Goal: Task Accomplishment & Management: Manage account settings

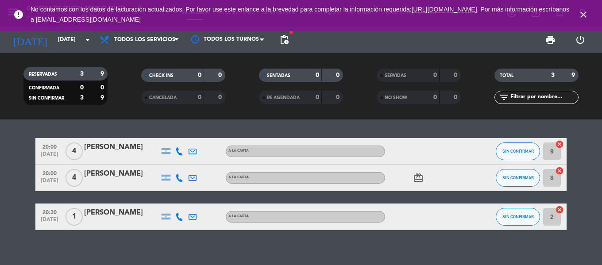
click at [588, 13] on span "close" at bounding box center [583, 15] width 24 height 24
click at [585, 16] on icon "close" at bounding box center [583, 14] width 11 height 11
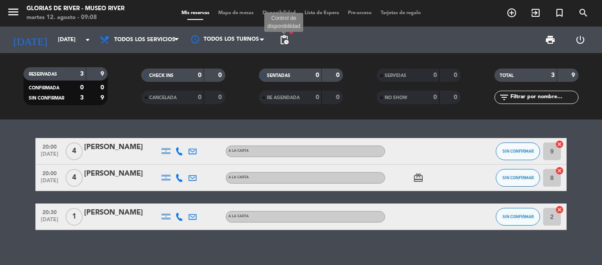
click at [288, 38] on span "pending_actions" at bounding box center [284, 40] width 11 height 11
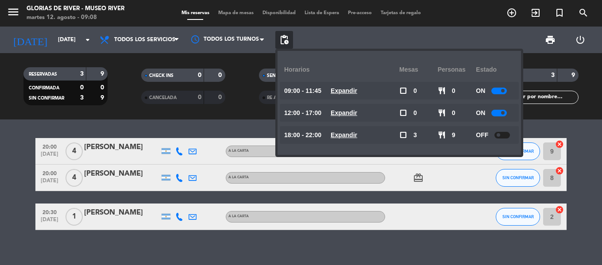
click at [502, 135] on div at bounding box center [501, 135] width 15 height 7
click at [504, 134] on span at bounding box center [503, 135] width 4 height 4
click at [338, 42] on div "print power_settings_new" at bounding box center [444, 40] width 302 height 27
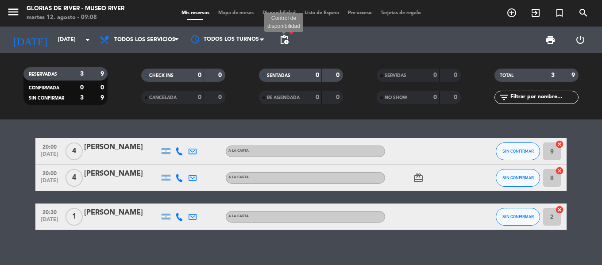
click at [282, 42] on span "pending_actions" at bounding box center [284, 40] width 11 height 11
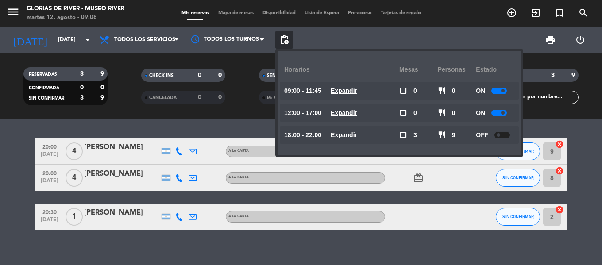
click at [203, 130] on div "20:00 [DATE] 4 [PERSON_NAME] A LA CARTA SIN CONFIRMAR 9 cancel 20:00 [DATE] 4 […" at bounding box center [301, 192] width 602 height 146
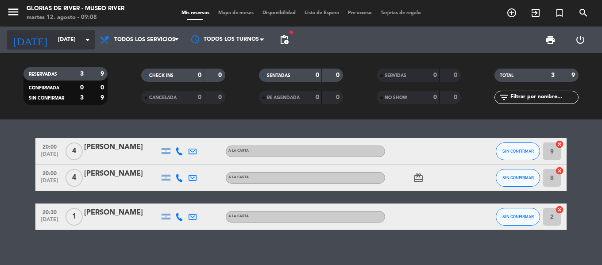
click at [89, 40] on icon "arrow_drop_down" at bounding box center [87, 40] width 11 height 11
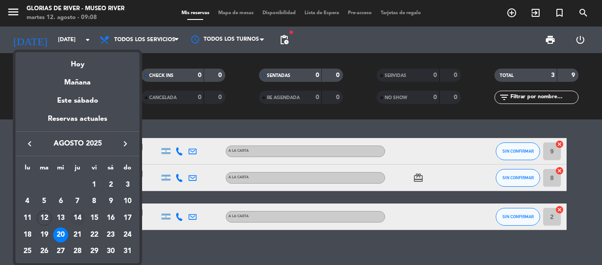
click at [76, 219] on div "14" at bounding box center [77, 218] width 15 height 15
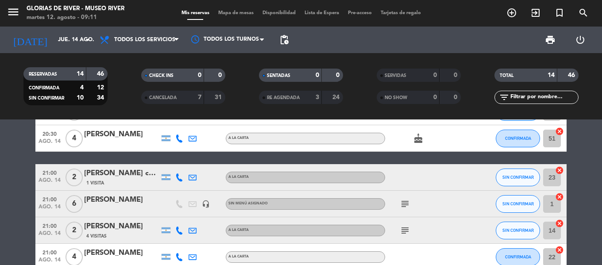
scroll to position [73, 0]
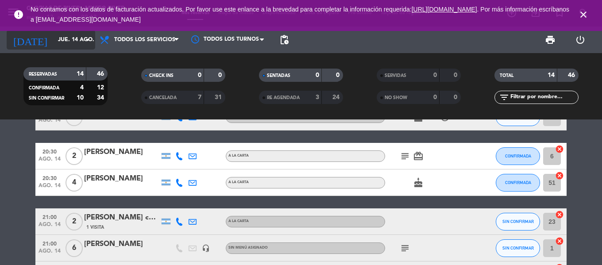
click at [88, 44] on icon "arrow_drop_down" at bounding box center [87, 40] width 11 height 11
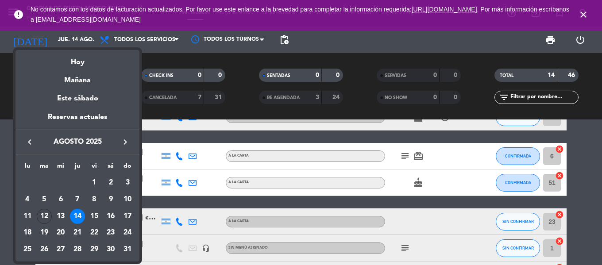
click at [78, 215] on div "14" at bounding box center [77, 216] width 15 height 15
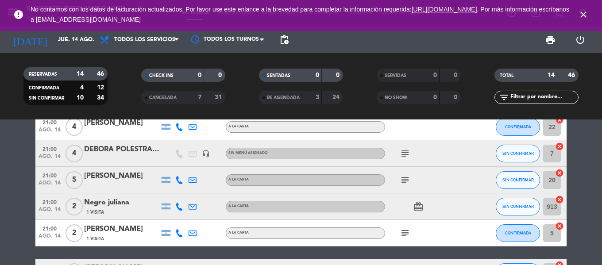
scroll to position [29, 0]
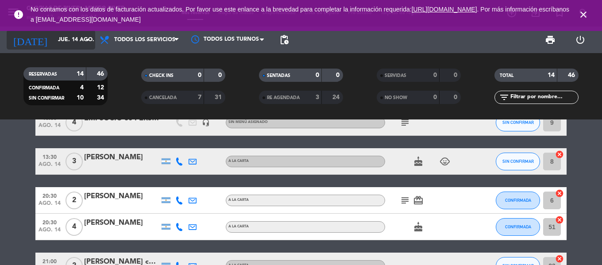
click at [85, 43] on icon "arrow_drop_down" at bounding box center [87, 40] width 11 height 11
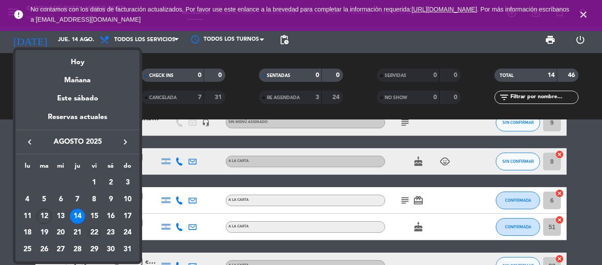
click at [92, 235] on div "22" at bounding box center [94, 233] width 15 height 15
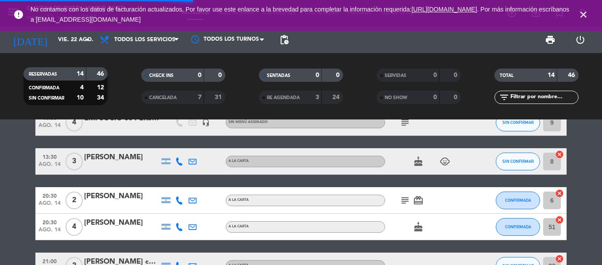
scroll to position [0, 0]
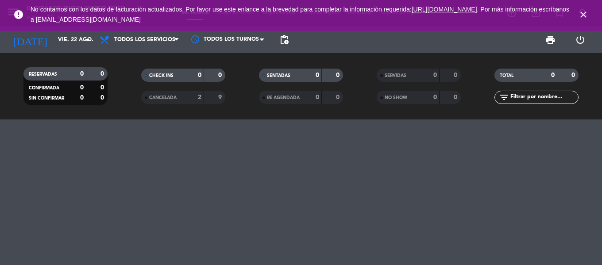
click at [580, 16] on icon "close" at bounding box center [583, 14] width 11 height 11
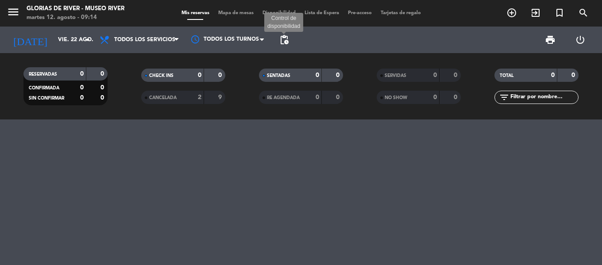
click at [283, 41] on span "pending_actions" at bounding box center [284, 40] width 11 height 11
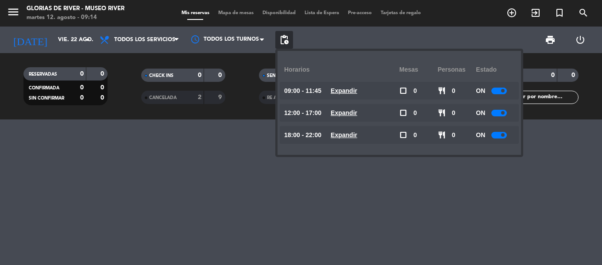
click at [503, 111] on span at bounding box center [503, 113] width 4 height 4
click at [504, 135] on span at bounding box center [503, 135] width 4 height 4
click at [506, 135] on div at bounding box center [498, 135] width 15 height 7
click at [500, 111] on span at bounding box center [498, 113] width 4 height 4
click at [209, 134] on div at bounding box center [301, 192] width 602 height 146
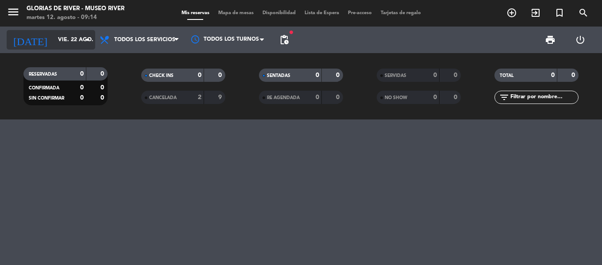
click at [87, 41] on icon "arrow_drop_down" at bounding box center [87, 40] width 11 height 11
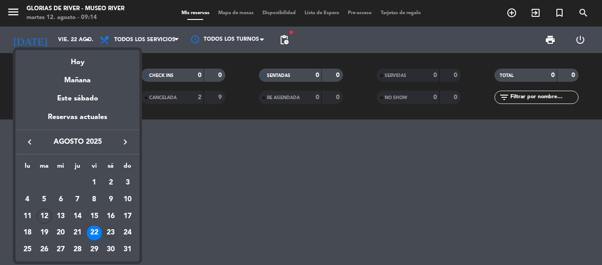
click at [107, 230] on div "23" at bounding box center [110, 233] width 15 height 15
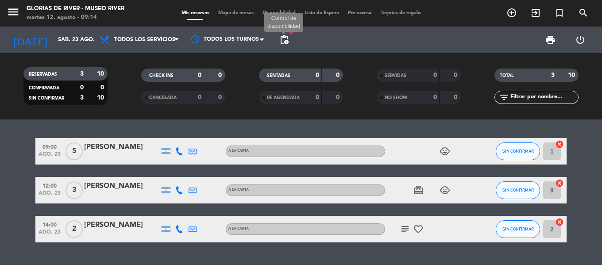
click at [287, 39] on span "pending_actions" at bounding box center [284, 40] width 11 height 11
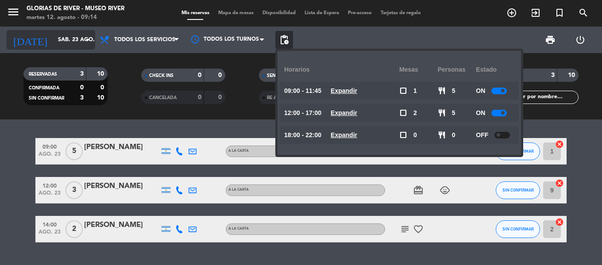
click at [85, 40] on icon "arrow_drop_down" at bounding box center [87, 40] width 11 height 11
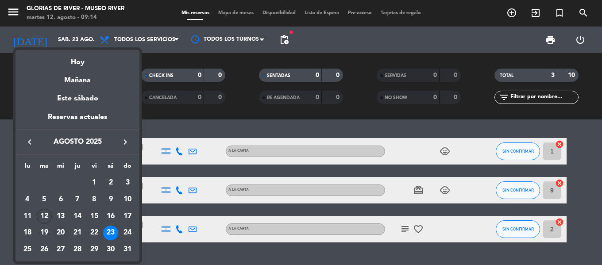
click at [62, 231] on div "20" at bounding box center [60, 233] width 15 height 15
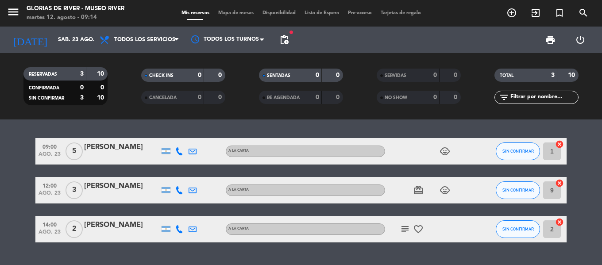
type input "[DATE]"
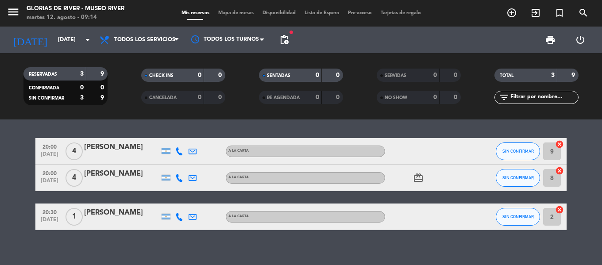
click at [420, 178] on icon "card_giftcard" at bounding box center [418, 178] width 11 height 11
click at [125, 239] on div "20:00 [DATE] 4 [PERSON_NAME] A LA CARTA SIN CONFIRMAR 9 cancel 20:00 [DATE] 4 […" at bounding box center [301, 192] width 602 height 146
click at [179, 152] on icon at bounding box center [179, 151] width 8 height 8
click at [180, 180] on icon at bounding box center [179, 178] width 8 height 8
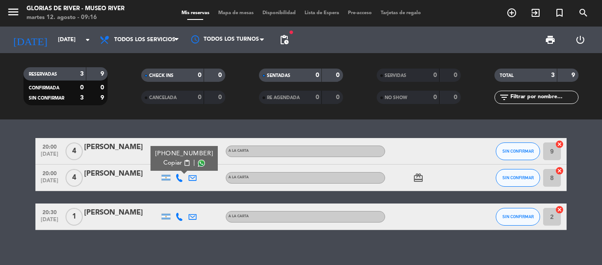
click at [180, 214] on icon at bounding box center [179, 217] width 8 height 8
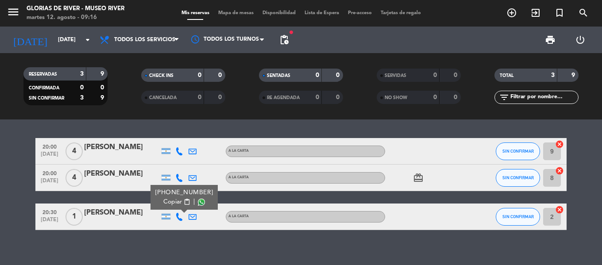
click at [131, 197] on div "20:00 [DATE] 4 [PERSON_NAME] A LA CARTA SIN CONFIRMAR 9 cancel 20:00 [DATE] 4 […" at bounding box center [300, 184] width 531 height 92
click at [180, 150] on icon at bounding box center [179, 151] width 8 height 8
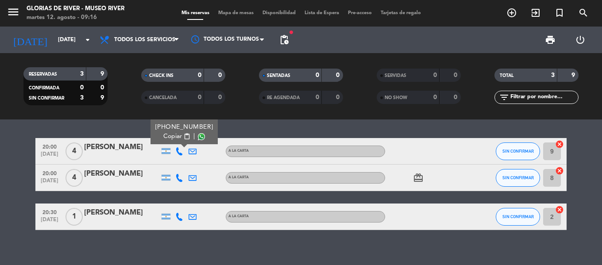
click at [176, 182] on div at bounding box center [179, 178] width 13 height 26
click at [177, 181] on icon at bounding box center [179, 178] width 8 height 8
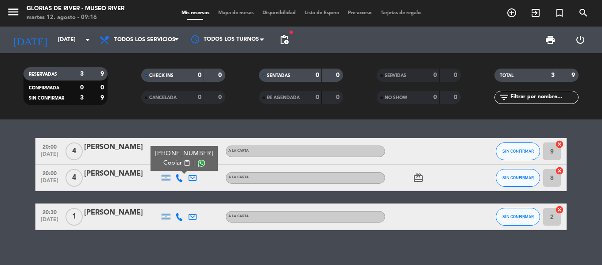
click at [177, 213] on icon at bounding box center [179, 217] width 8 height 8
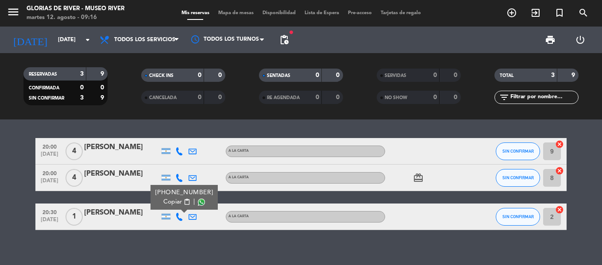
click at [177, 153] on icon at bounding box center [179, 151] width 8 height 8
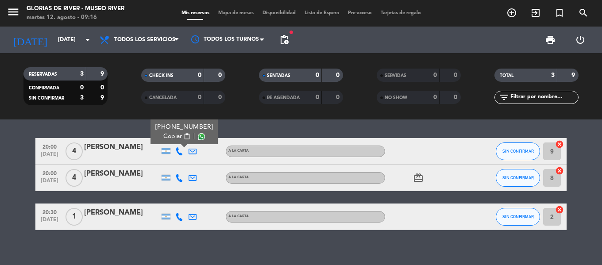
click at [179, 179] on icon at bounding box center [179, 178] width 8 height 8
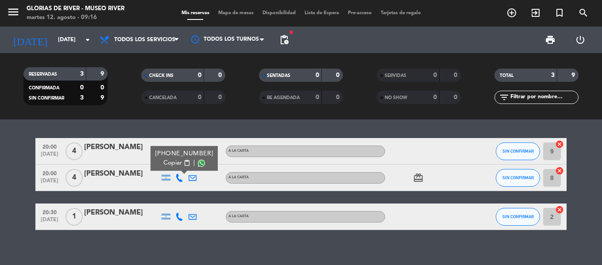
click at [177, 211] on div at bounding box center [179, 216] width 13 height 26
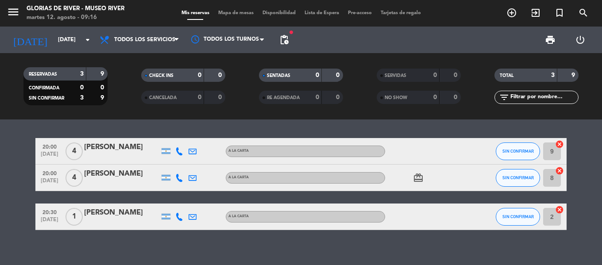
click at [177, 216] on icon at bounding box center [179, 217] width 8 height 8
click at [181, 179] on icon at bounding box center [179, 178] width 8 height 8
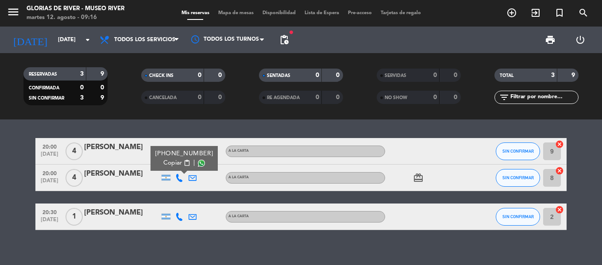
click at [133, 160] on div at bounding box center [121, 156] width 75 height 7
